Goal: Information Seeking & Learning: Learn about a topic

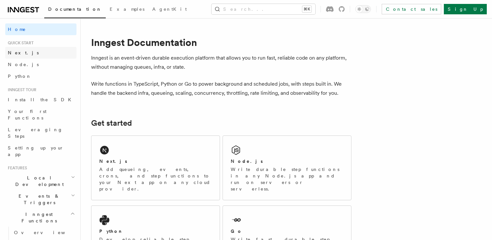
click at [21, 50] on span "Next.js" at bounding box center [23, 52] width 31 height 5
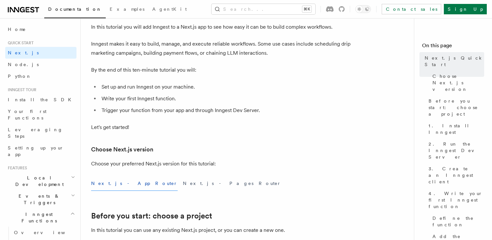
scroll to position [158, 0]
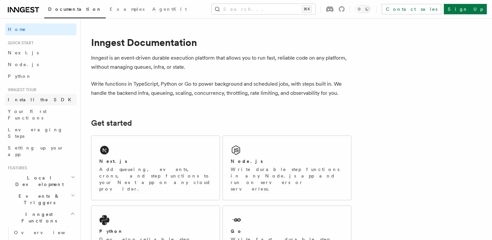
click at [16, 98] on span "Install the SDK" at bounding box center [41, 99] width 67 height 5
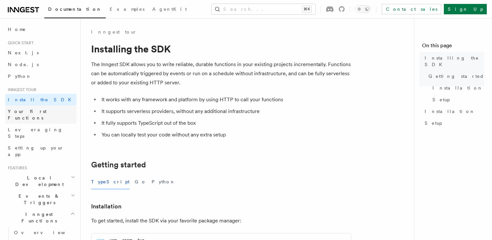
click at [22, 108] on span "Your first Functions" at bounding box center [42, 114] width 69 height 13
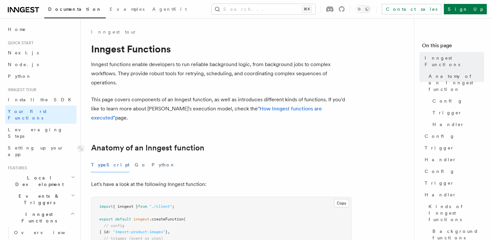
scroll to position [96, 0]
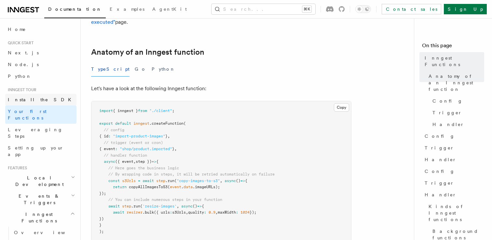
click at [36, 94] on link "Install the SDK" at bounding box center [40, 100] width 71 height 12
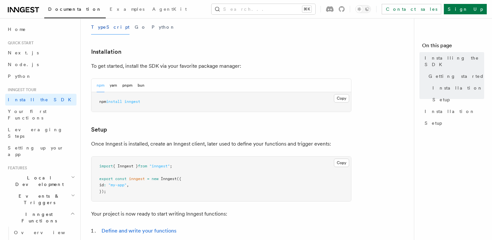
scroll to position [302, 0]
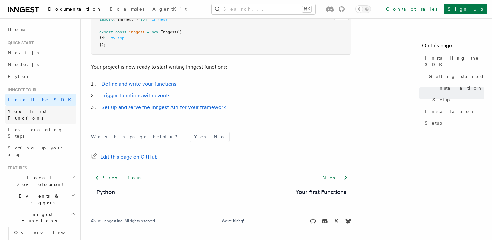
click at [37, 109] on span "Your first Functions" at bounding box center [27, 115] width 39 height 12
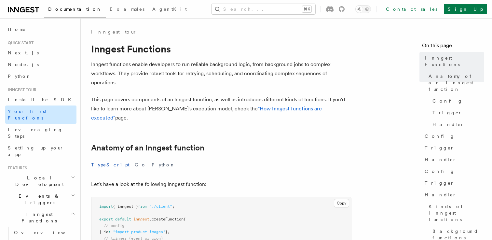
click at [39, 112] on span "Your first Functions" at bounding box center [27, 115] width 39 height 12
